Goal: Task Accomplishment & Management: Use online tool/utility

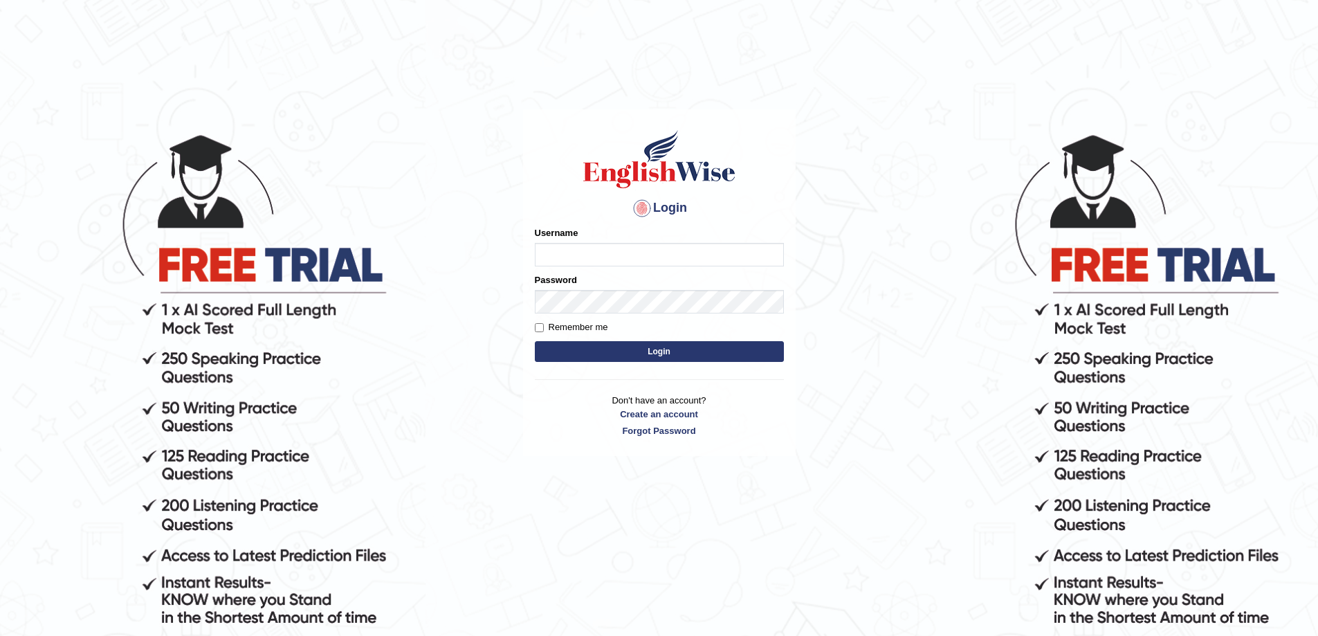
type input "0401809009"
click at [571, 349] on button "Login" at bounding box center [659, 351] width 249 height 21
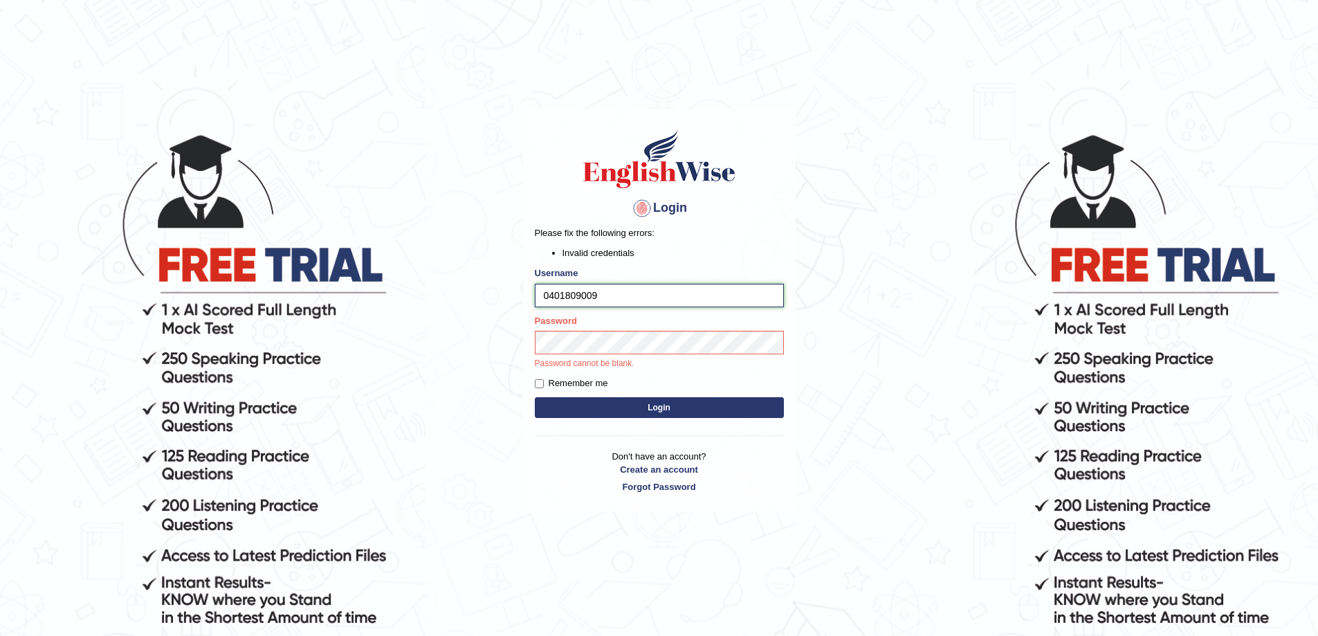
drag, startPoint x: 606, startPoint y: 298, endPoint x: 536, endPoint y: 293, distance: 70.7
click at [536, 293] on input "0401809009" at bounding box center [659, 296] width 249 height 24
click at [633, 408] on button "Login" at bounding box center [659, 407] width 249 height 21
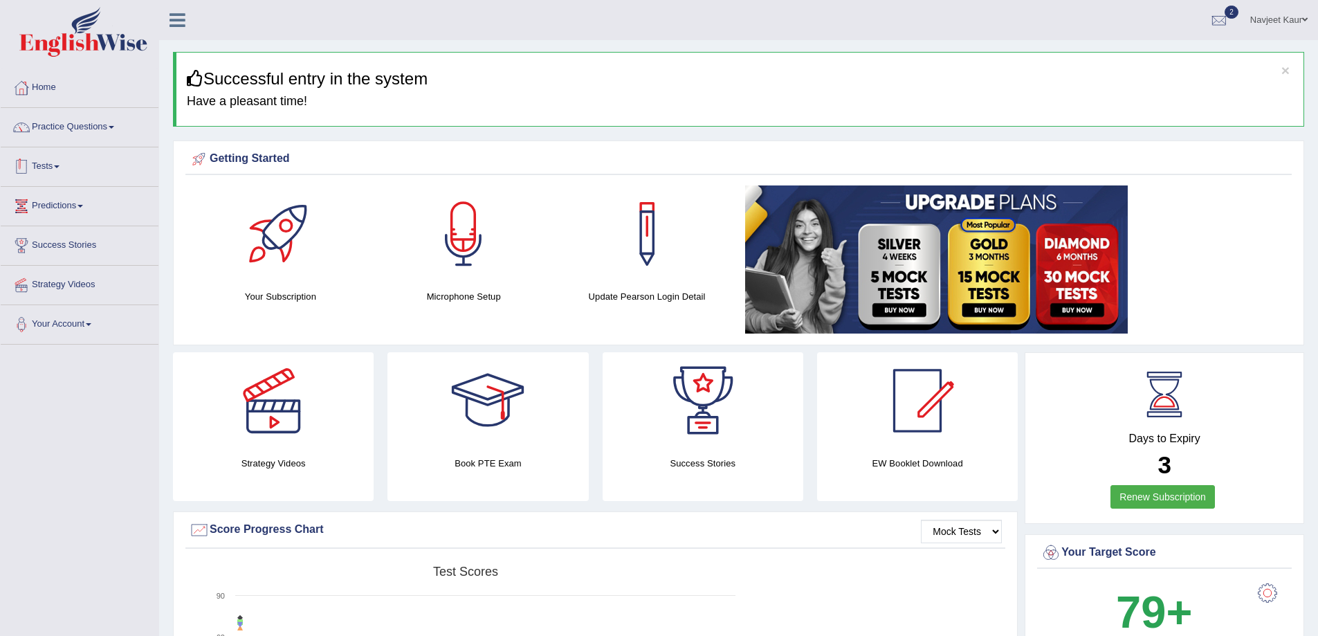
click at [71, 176] on link "Tests" at bounding box center [80, 164] width 158 height 35
click at [66, 216] on link "Take Mock Test" at bounding box center [90, 223] width 129 height 25
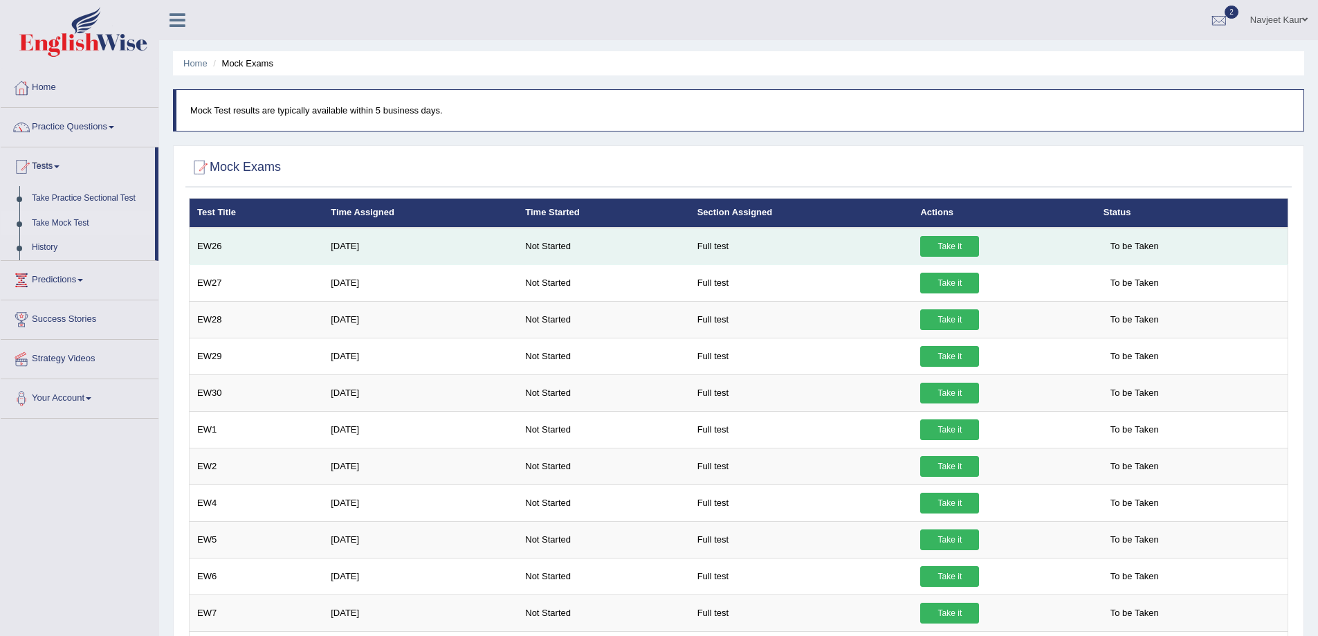
click at [942, 248] on link "Take it" at bounding box center [949, 246] width 59 height 21
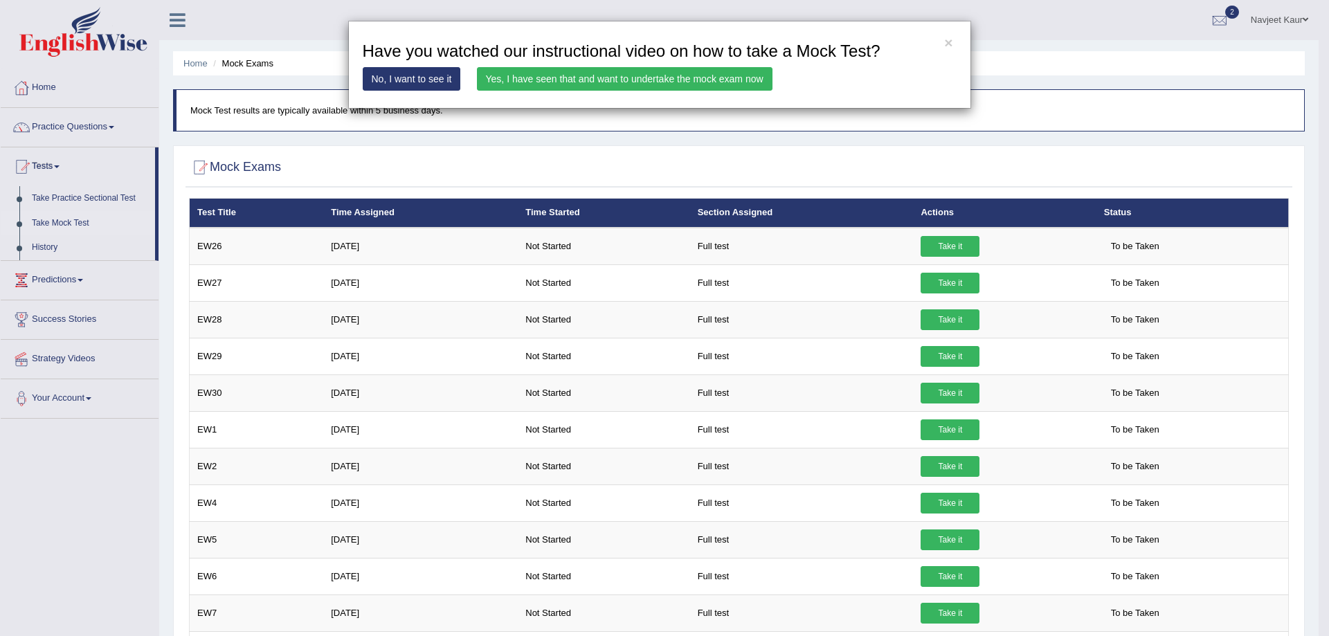
click at [554, 82] on link "Yes, I have seen that and want to undertake the mock exam now" at bounding box center [624, 79] width 295 height 24
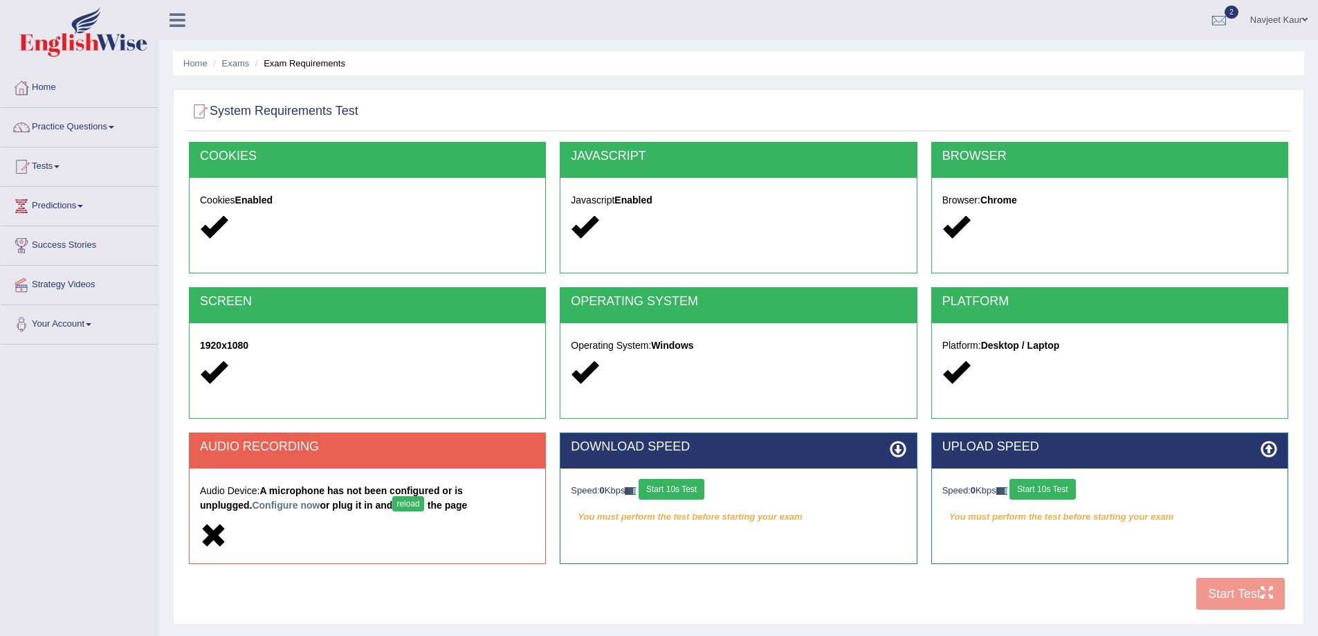
click at [392, 506] on button "reload" at bounding box center [407, 503] width 31 height 15
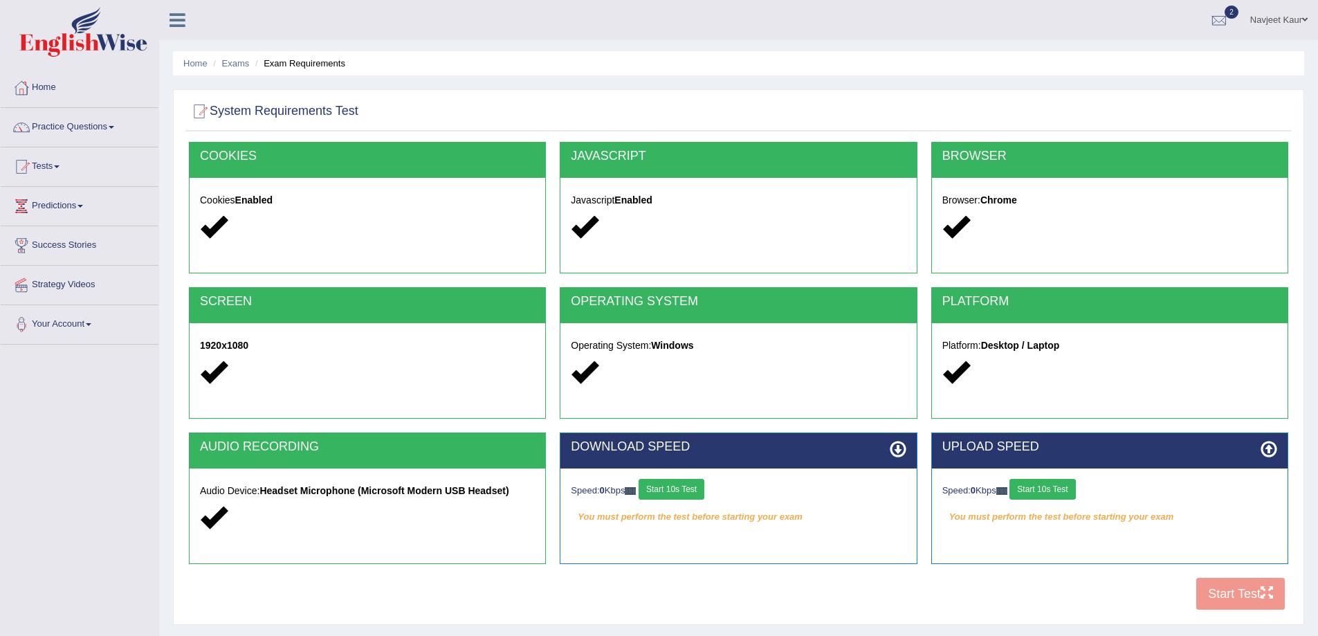
click at [696, 493] on button "Start 10s Test" at bounding box center [672, 489] width 66 height 21
click at [1051, 489] on button "Start 10s Test" at bounding box center [1043, 489] width 66 height 21
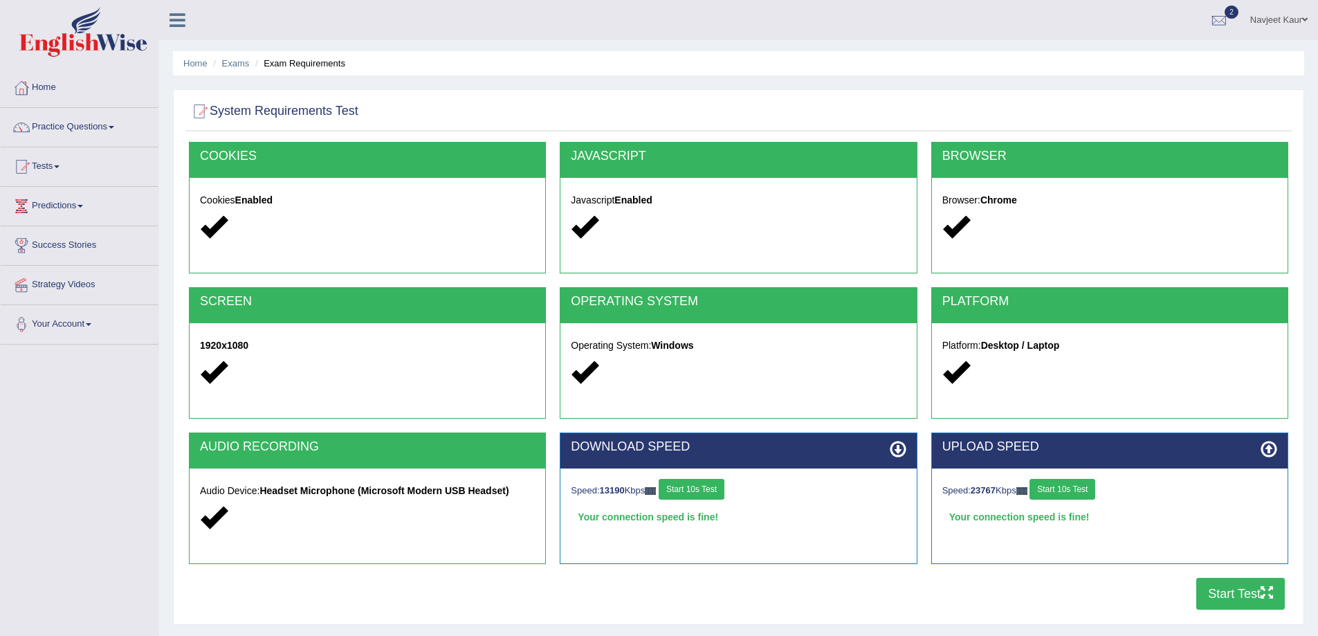
click at [1227, 595] on button "Start Test" at bounding box center [1240, 594] width 89 height 32
